Goal: Task Accomplishment & Management: Manage account settings

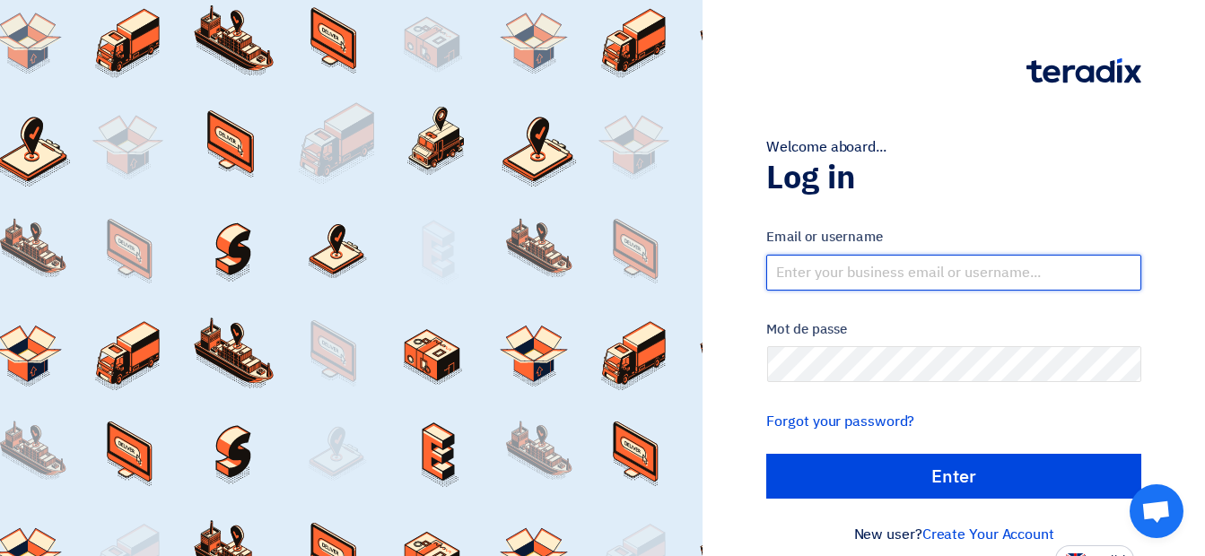
click at [852, 274] on input "text" at bounding box center [953, 273] width 375 height 36
type input "[EMAIL_ADDRESS][DOMAIN_NAME]"
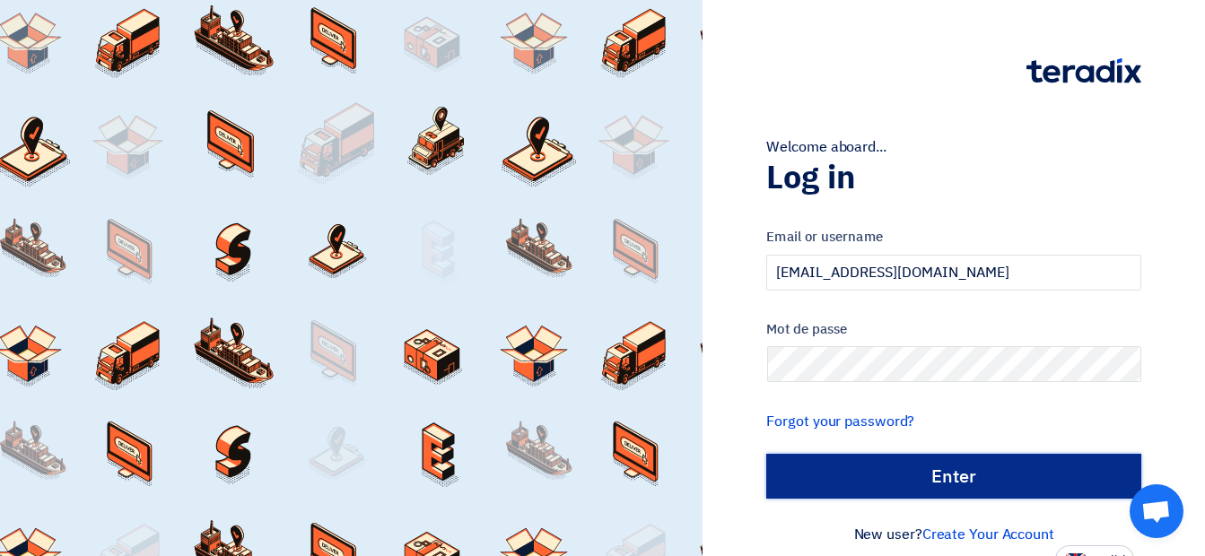
click at [993, 481] on input "الدخول" at bounding box center [953, 476] width 375 height 45
type input "Sign in"
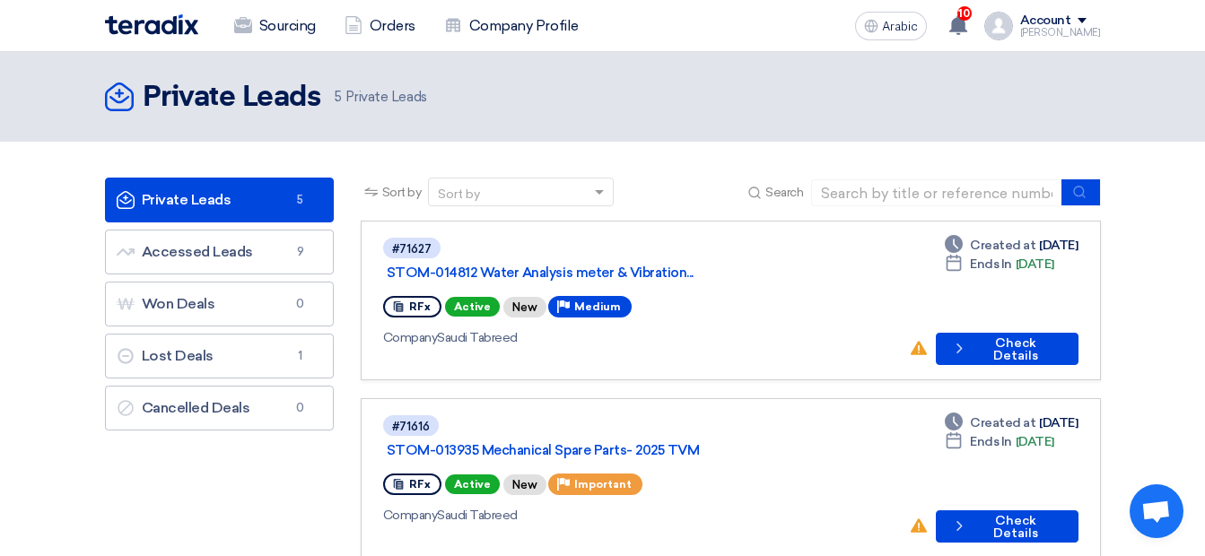
click at [690, 292] on div "RFx Active New Priority Medium" at bounding box center [639, 306] width 512 height 29
click at [588, 328] on div "#71627 STOM-014812 Water Analysis meter & Vibration... RFx Active New Priority …" at bounding box center [639, 300] width 512 height 129
click at [996, 337] on font "Check Details" at bounding box center [1015, 349] width 88 height 25
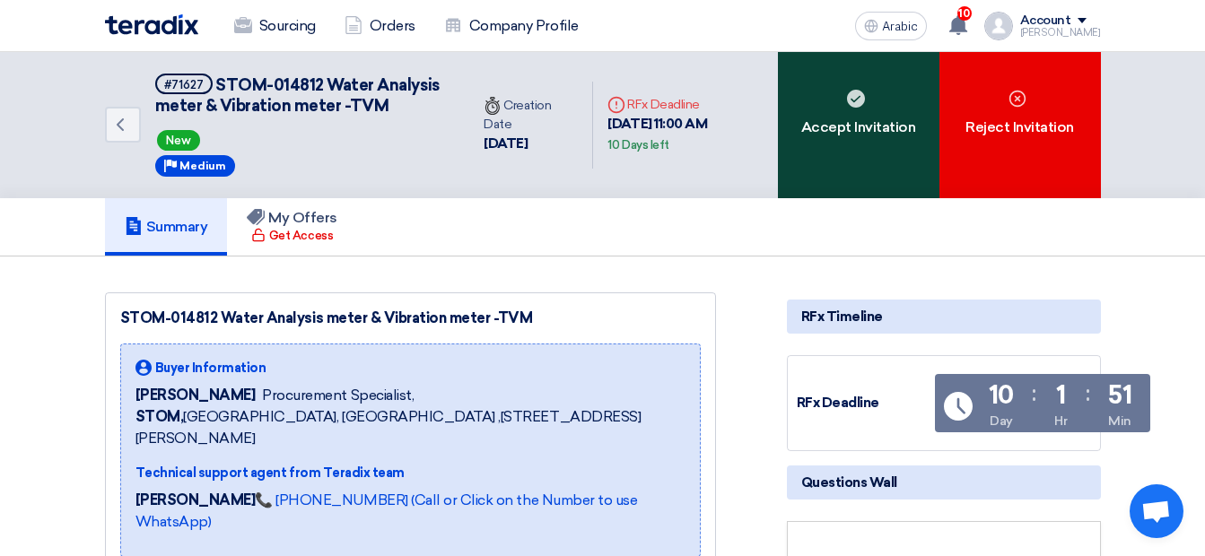
click at [910, 198] on div "Accept Invitation" at bounding box center [858, 125] width 161 height 146
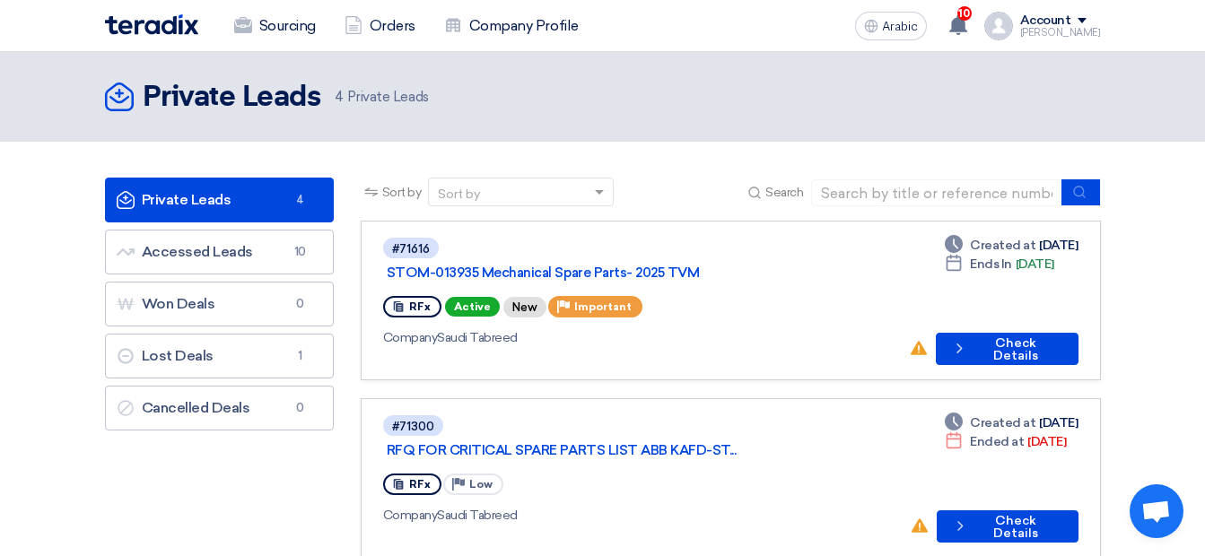
click at [773, 328] on div "Company Saudi Tabreed" at bounding box center [638, 337] width 511 height 19
click at [968, 340] on icon "Check details" at bounding box center [959, 348] width 17 height 17
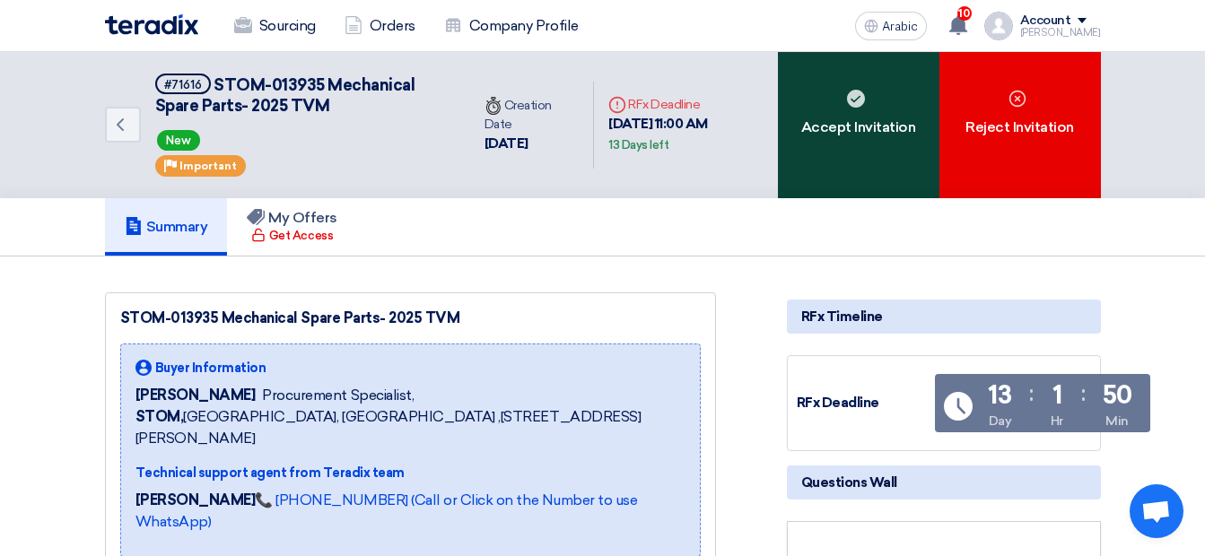
click at [866, 166] on div "Accept Invitation" at bounding box center [858, 125] width 161 height 146
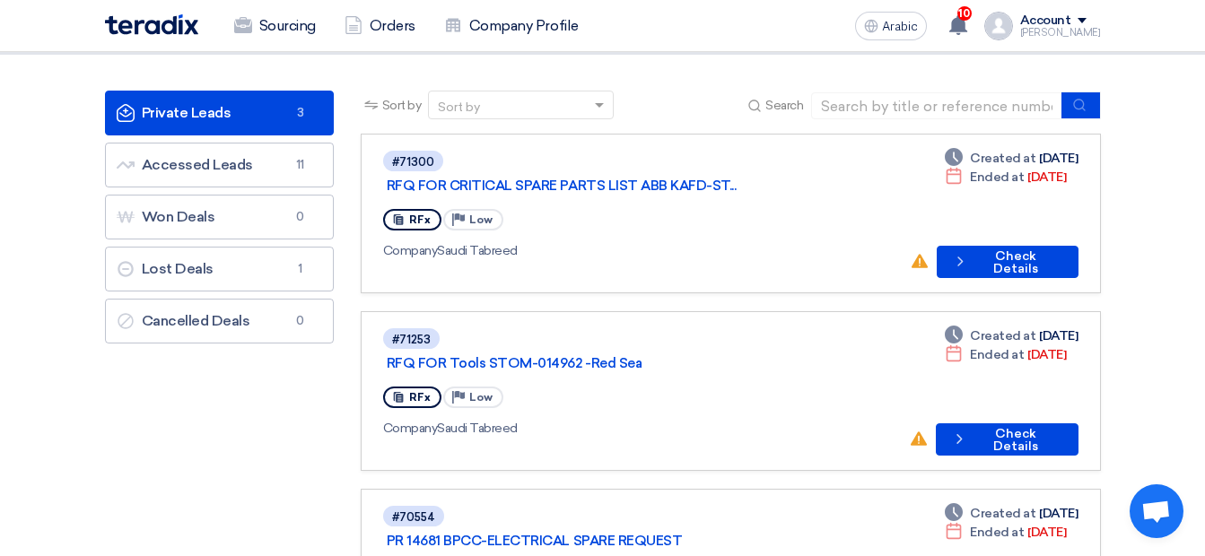
scroll to position [72, 0]
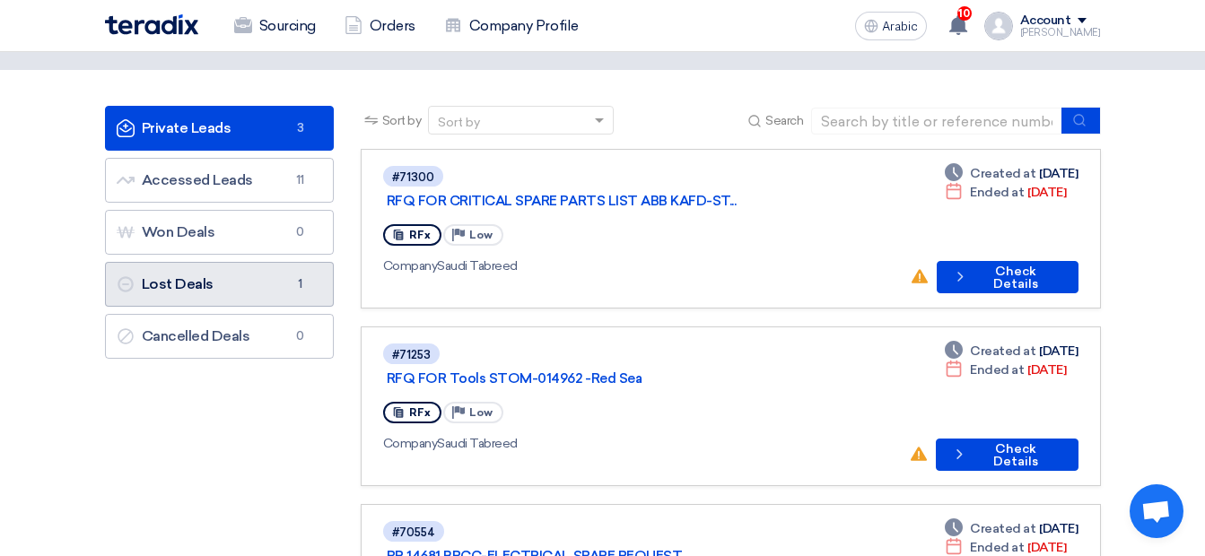
click at [250, 281] on link "Lost Deals Lost Deals 1" at bounding box center [219, 284] width 229 height 45
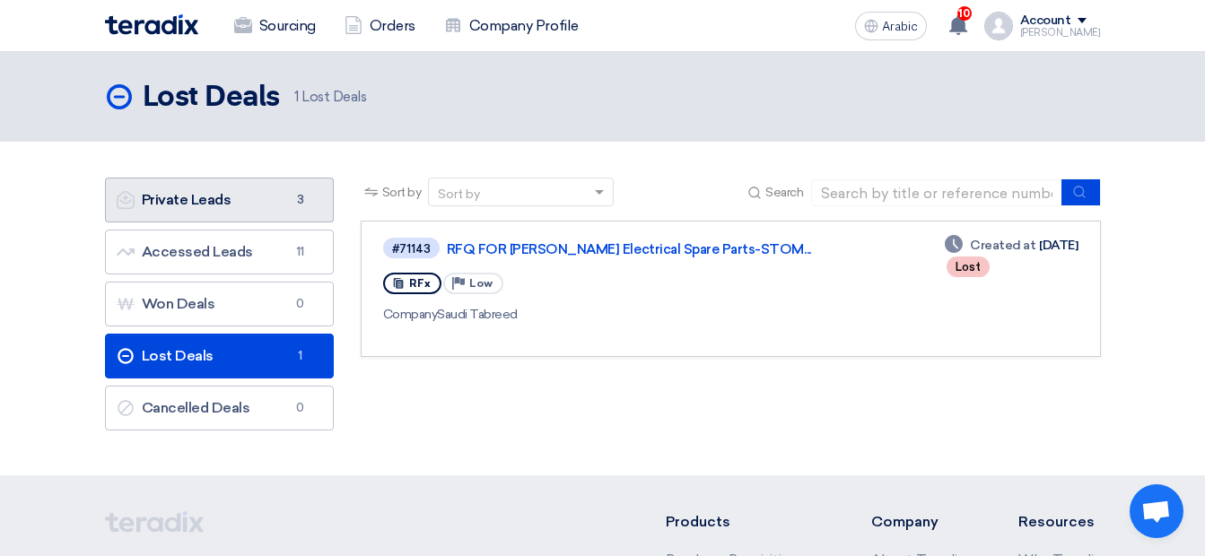
click at [278, 208] on link "Private Leads Private Leads 3" at bounding box center [219, 200] width 229 height 45
